Goal: Use online tool/utility: Utilize a website feature to perform a specific function

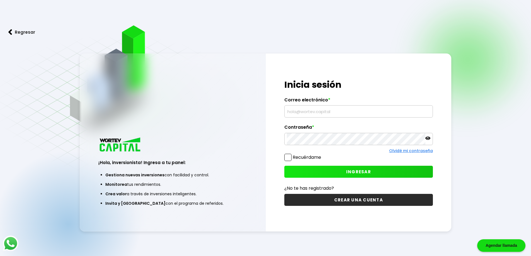
type input "[EMAIL_ADDRESS][DOMAIN_NAME]"
click at [362, 171] on span "INGRESAR" at bounding box center [358, 172] width 25 height 6
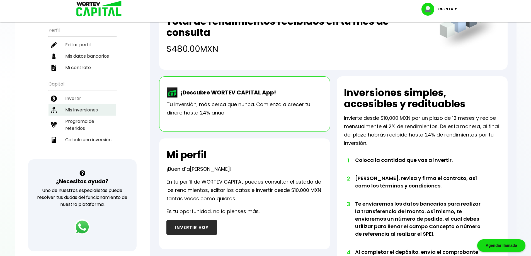
scroll to position [28, 0]
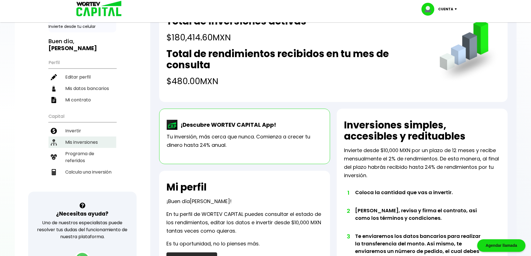
click at [91, 144] on li "Mis inversiones" at bounding box center [83, 142] width 68 height 11
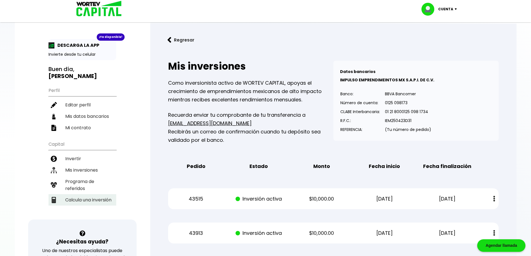
click at [82, 199] on li "Calcula una inversión" at bounding box center [83, 199] width 68 height 11
select select "1"
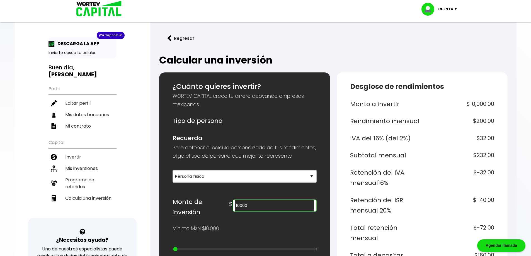
scroll to position [56, 0]
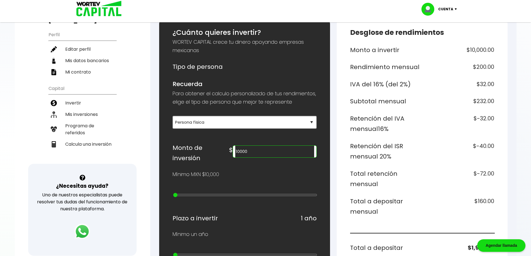
click at [272, 158] on input "10000" at bounding box center [274, 152] width 79 height 12
type input "165000"
click at [425, 147] on h6 "$-660.00" at bounding box center [459, 151] width 70 height 21
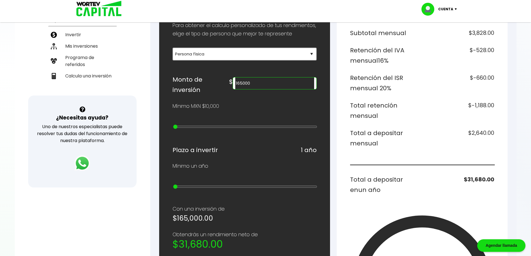
scroll to position [139, 0]
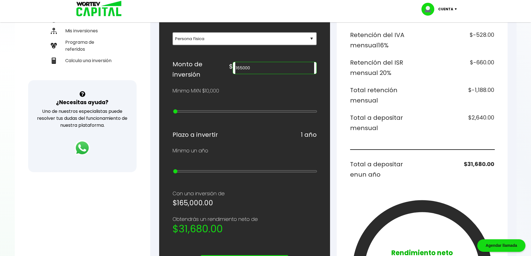
click at [480, 114] on h6 "$2,640.00" at bounding box center [459, 123] width 70 height 21
click at [468, 166] on h6 "$31,680.00" at bounding box center [459, 169] width 70 height 21
click at [469, 165] on h6 "$31,680.00" at bounding box center [459, 169] width 70 height 21
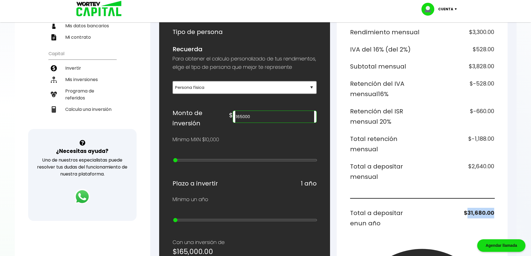
scroll to position [84, 0]
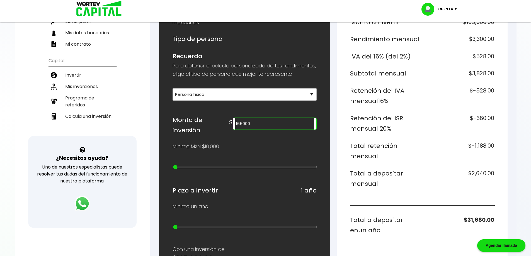
click at [474, 173] on h6 "$2,640.00" at bounding box center [459, 178] width 70 height 21
